Goal: Task Accomplishment & Management: Manage account settings

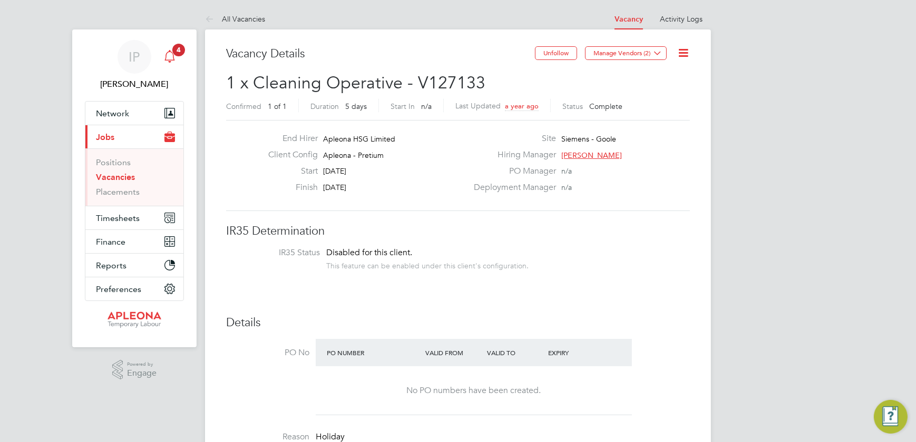
click at [167, 55] on icon "Main navigation" at bounding box center [169, 56] width 13 height 13
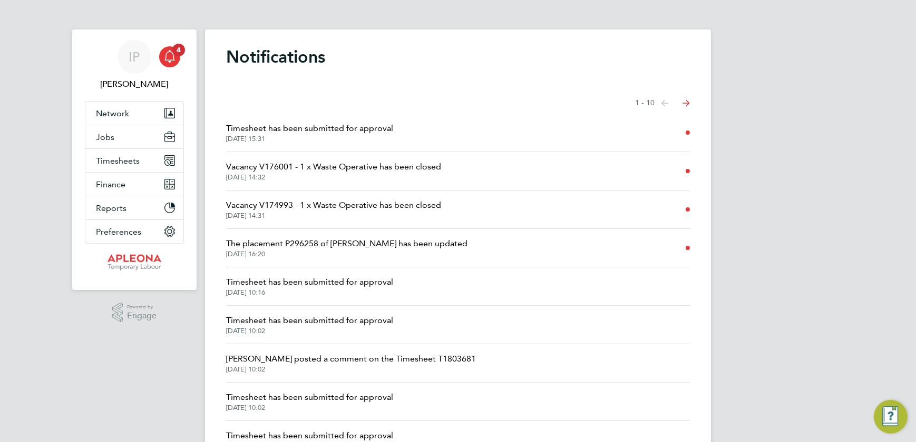
click at [264, 129] on span "Timesheet has been submitted for approval" at bounding box center [309, 128] width 167 height 13
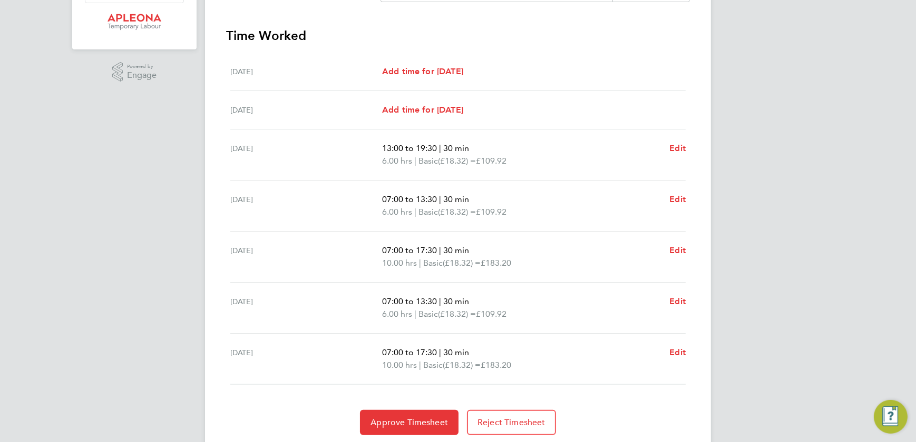
scroll to position [318, 0]
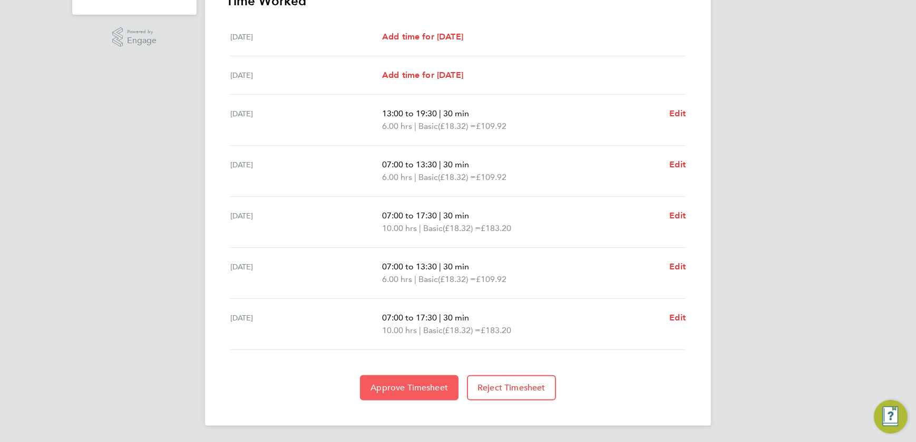
click at [411, 383] on span "Approve Timesheet" at bounding box center [408, 388] width 77 height 11
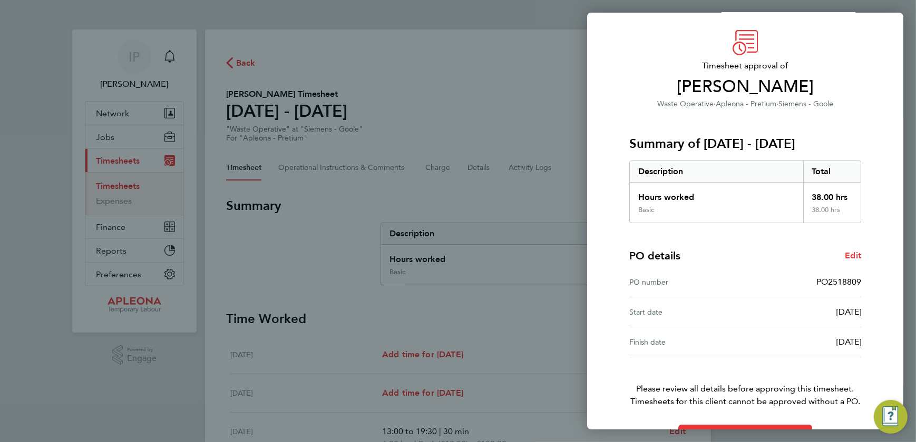
scroll to position [62, 0]
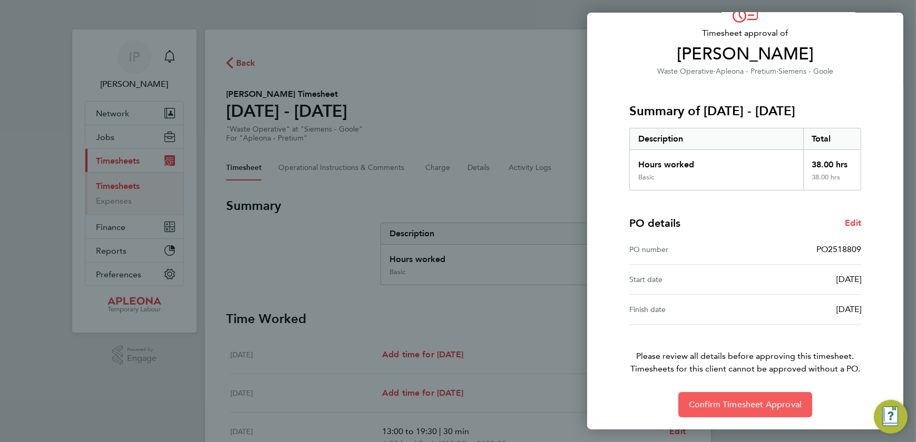
click at [736, 407] on span "Confirm Timesheet Approval" at bounding box center [744, 405] width 113 height 11
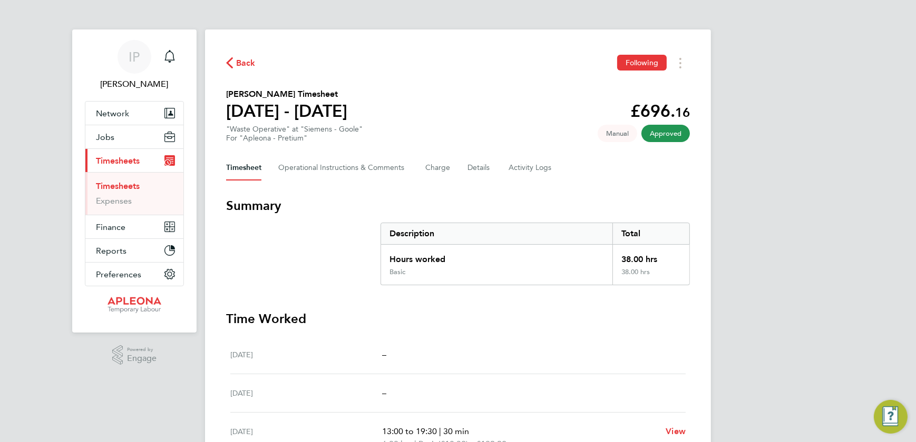
click at [238, 63] on span "Back" at bounding box center [245, 63] width 19 height 13
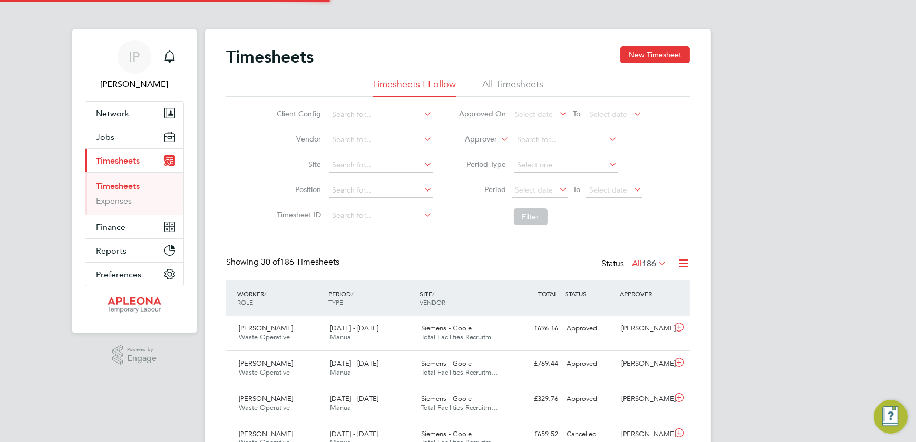
scroll to position [26, 91]
click at [169, 55] on icon "Main navigation" at bounding box center [169, 56] width 13 height 13
